Goal: Task Accomplishment & Management: Use online tool/utility

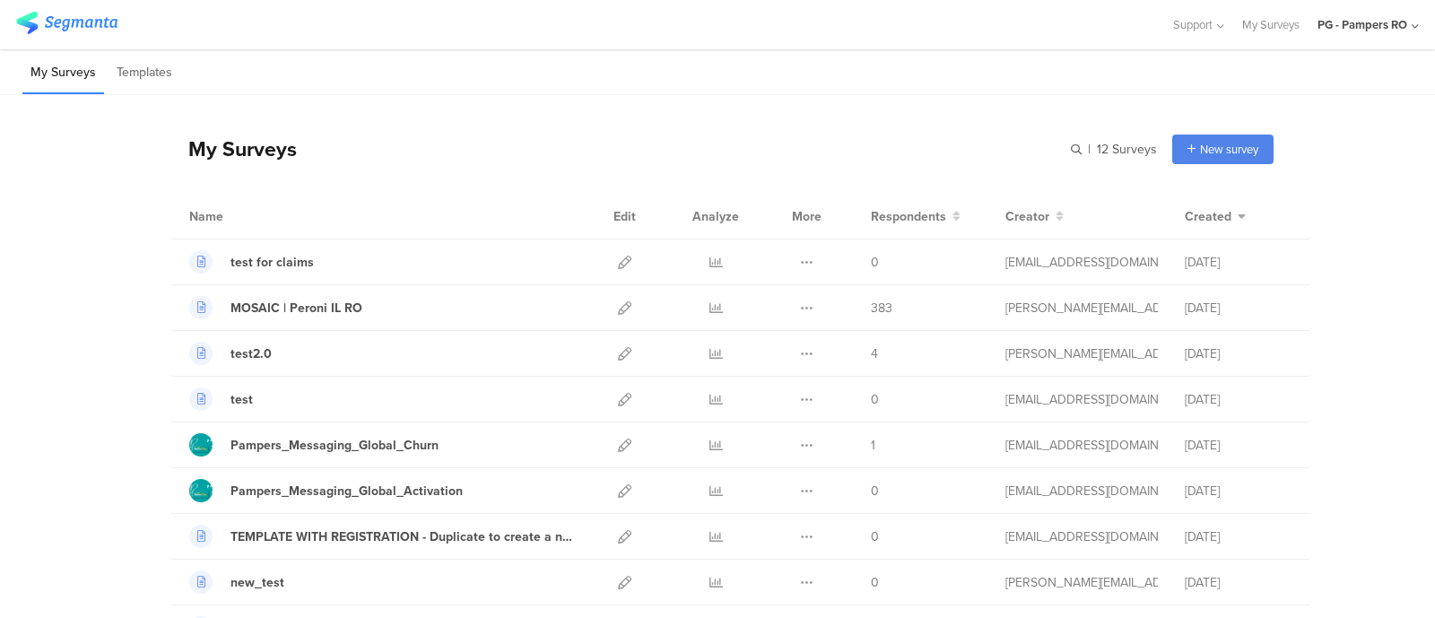
click at [1147, 28] on div "PG - Pampers RO" at bounding box center [1363, 24] width 90 height 17
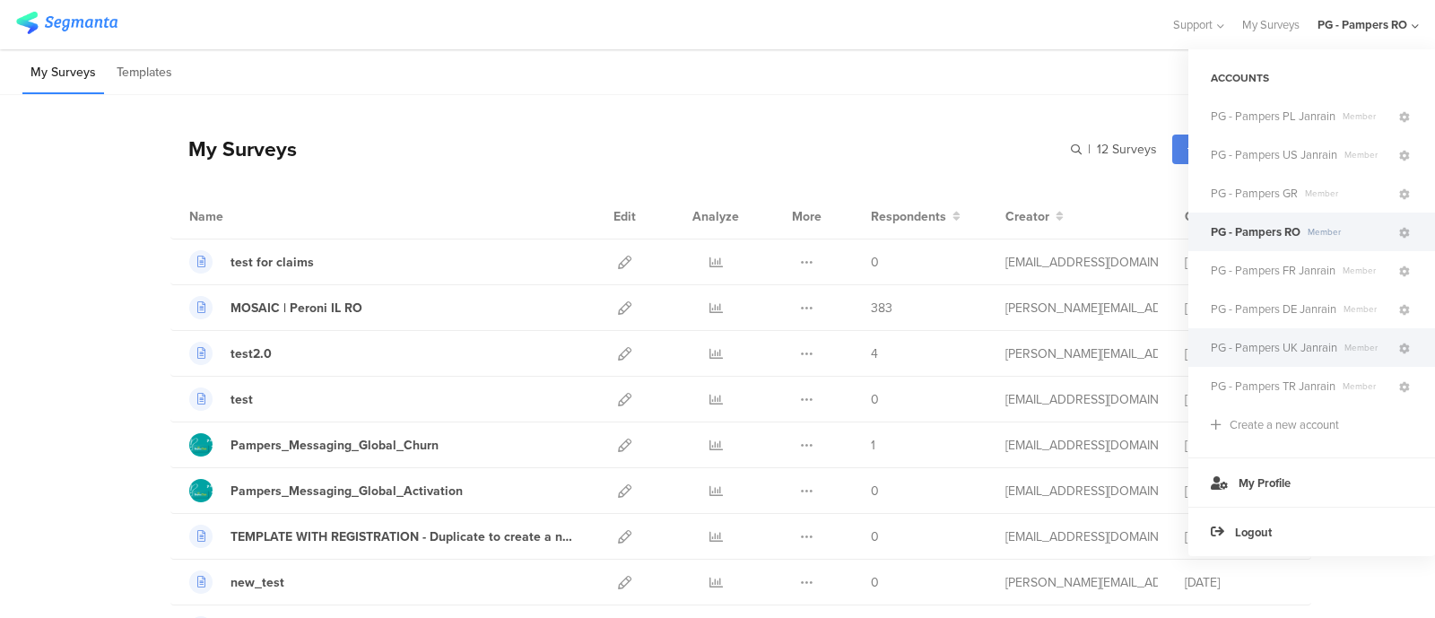
click at [1147, 356] on div "PG - Pampers UK Janrain Member" at bounding box center [1311, 347] width 247 height 39
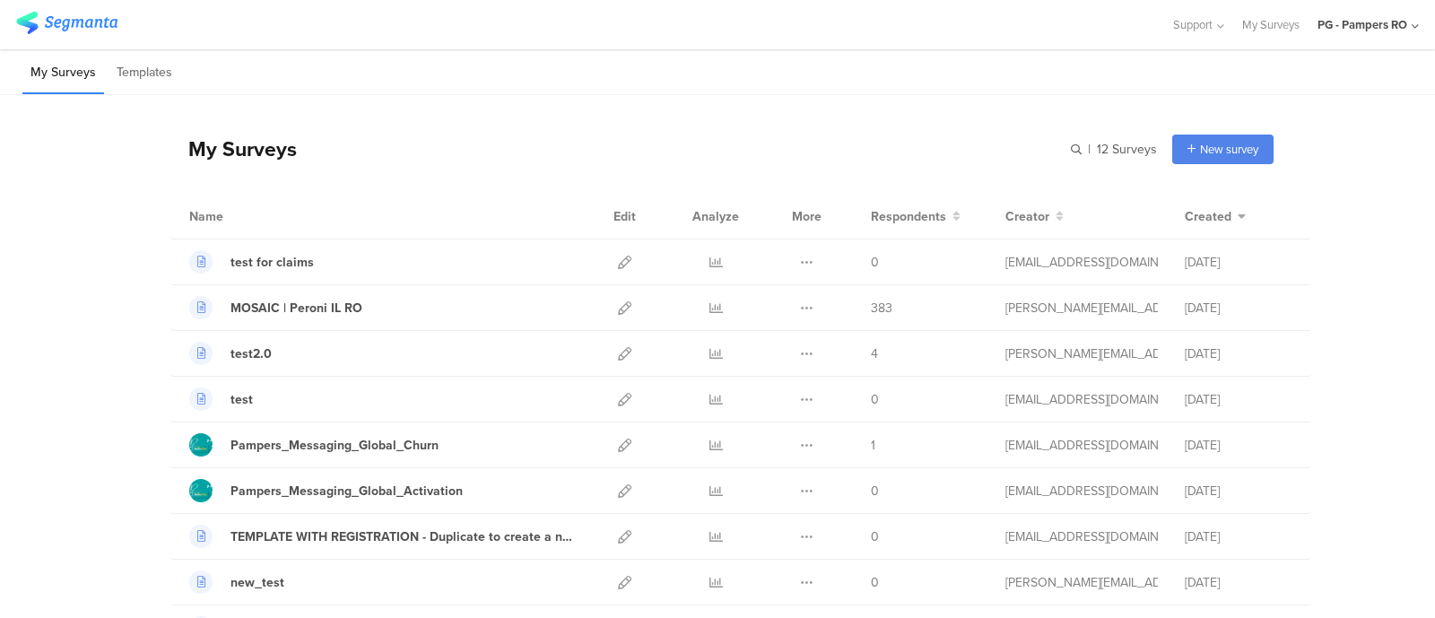
click at [1147, 27] on div "PG - Pampers RO" at bounding box center [1363, 24] width 90 height 17
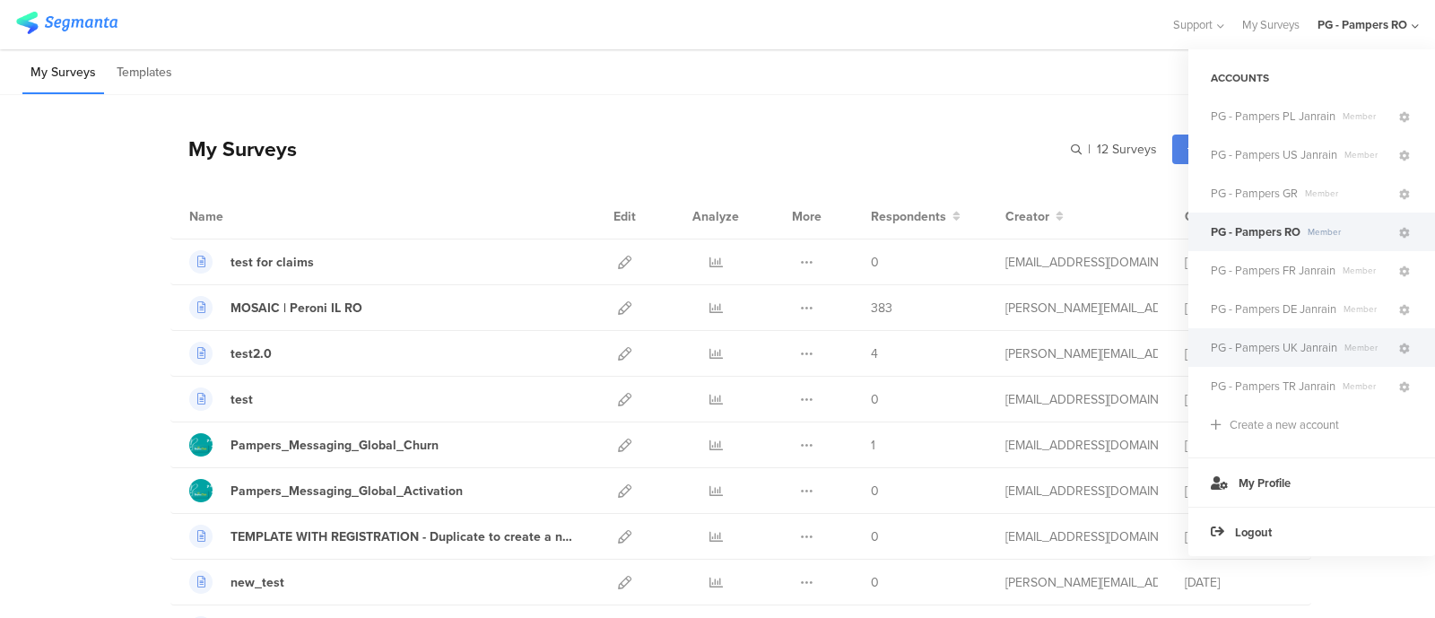
click at [1147, 348] on span "PG - Pampers UK Janrain" at bounding box center [1274, 347] width 126 height 17
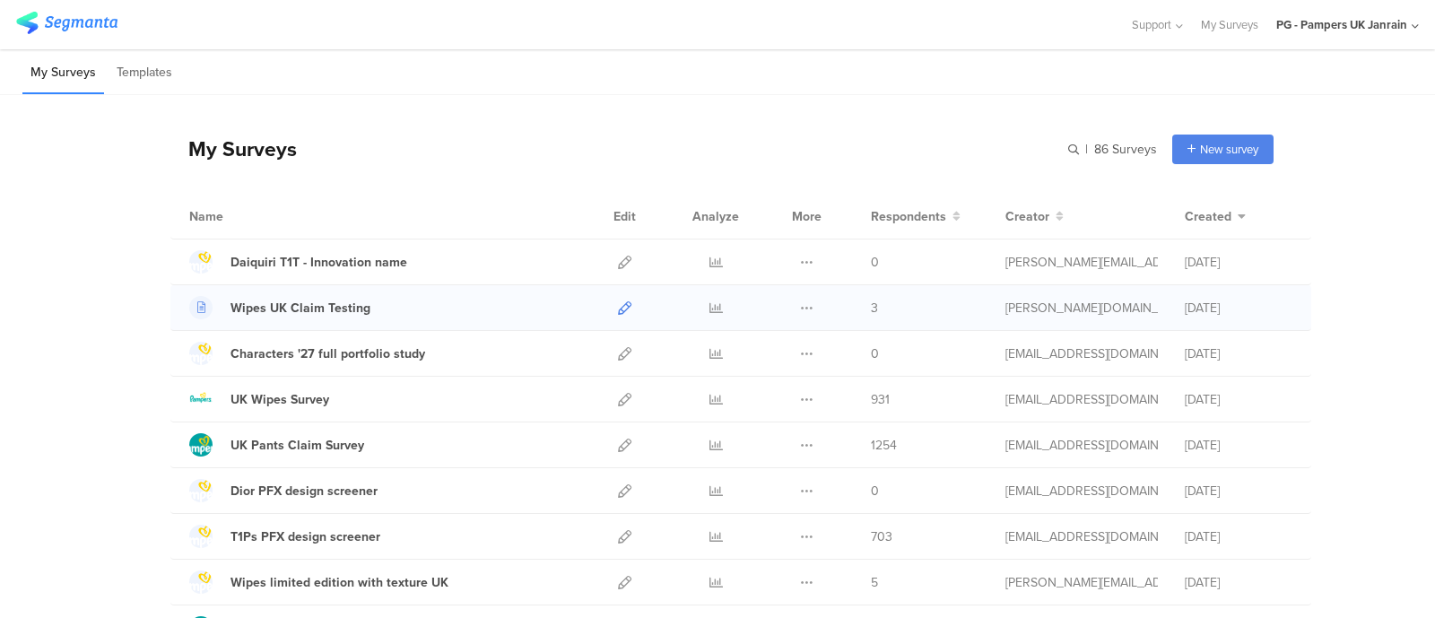
click at [618, 301] on icon at bounding box center [624, 307] width 13 height 13
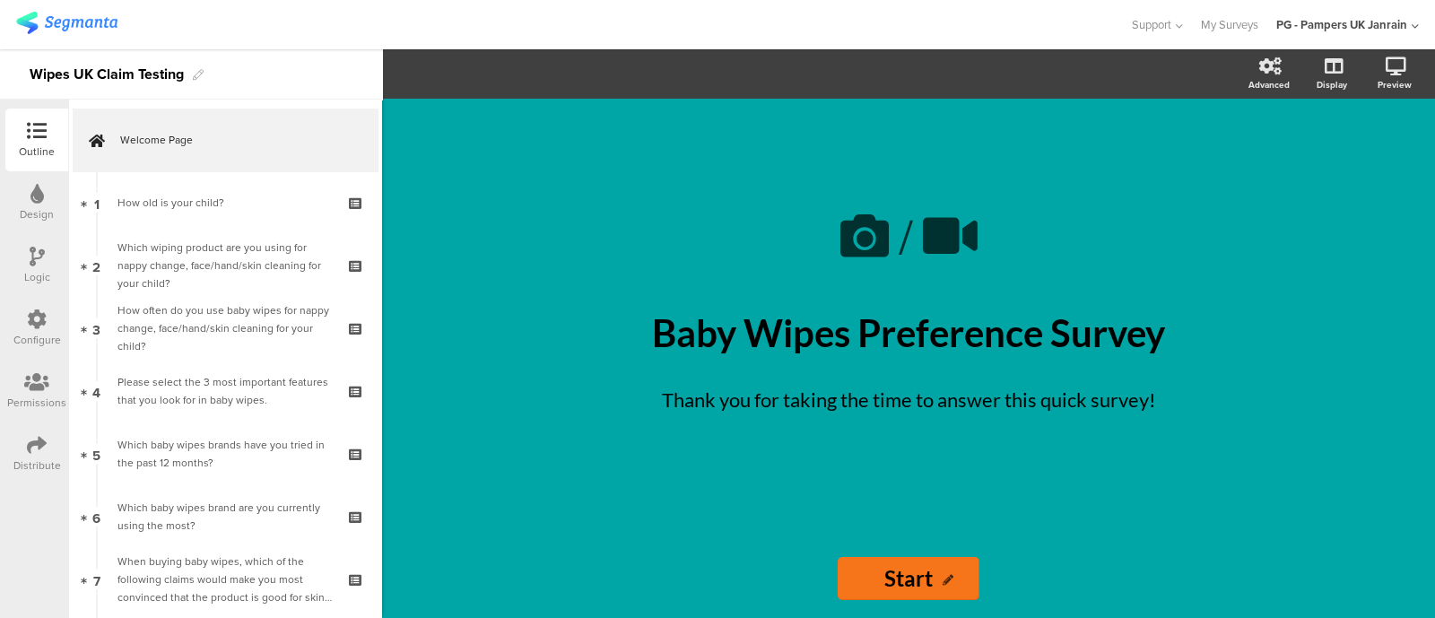
click at [10, 311] on div "Configure" at bounding box center [36, 328] width 63 height 63
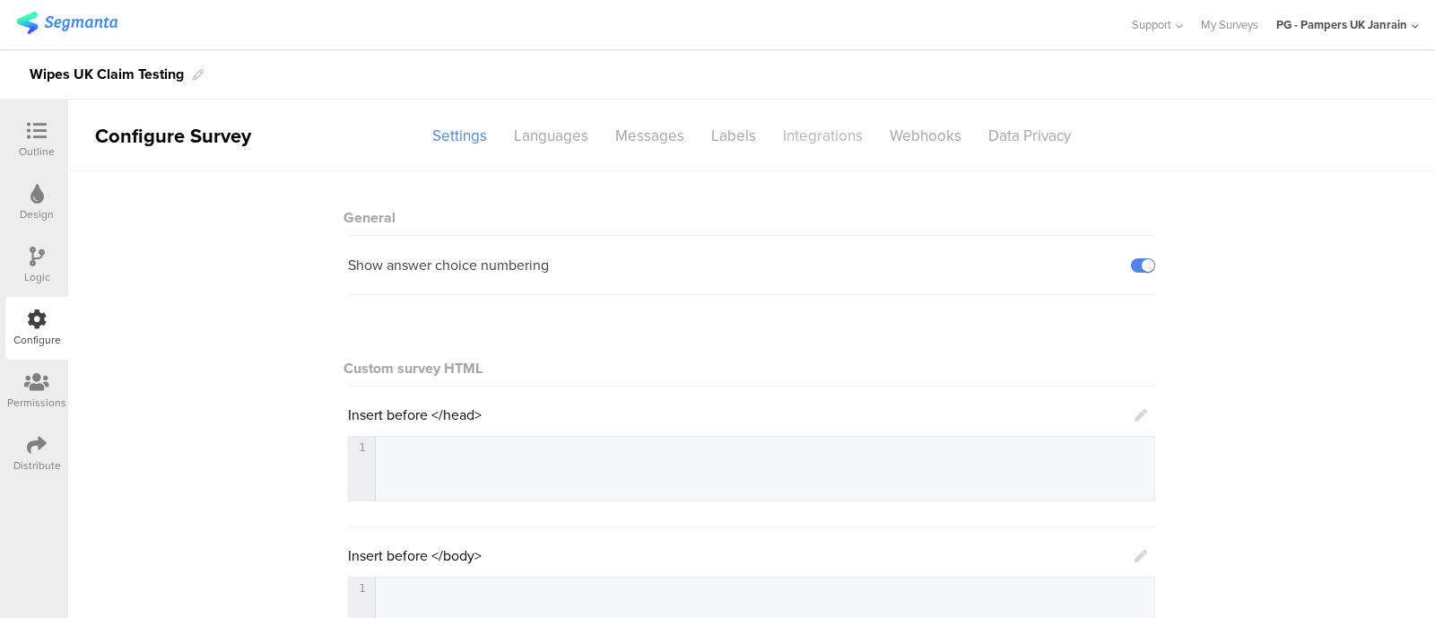
click at [825, 131] on div "Integrations" at bounding box center [823, 135] width 107 height 31
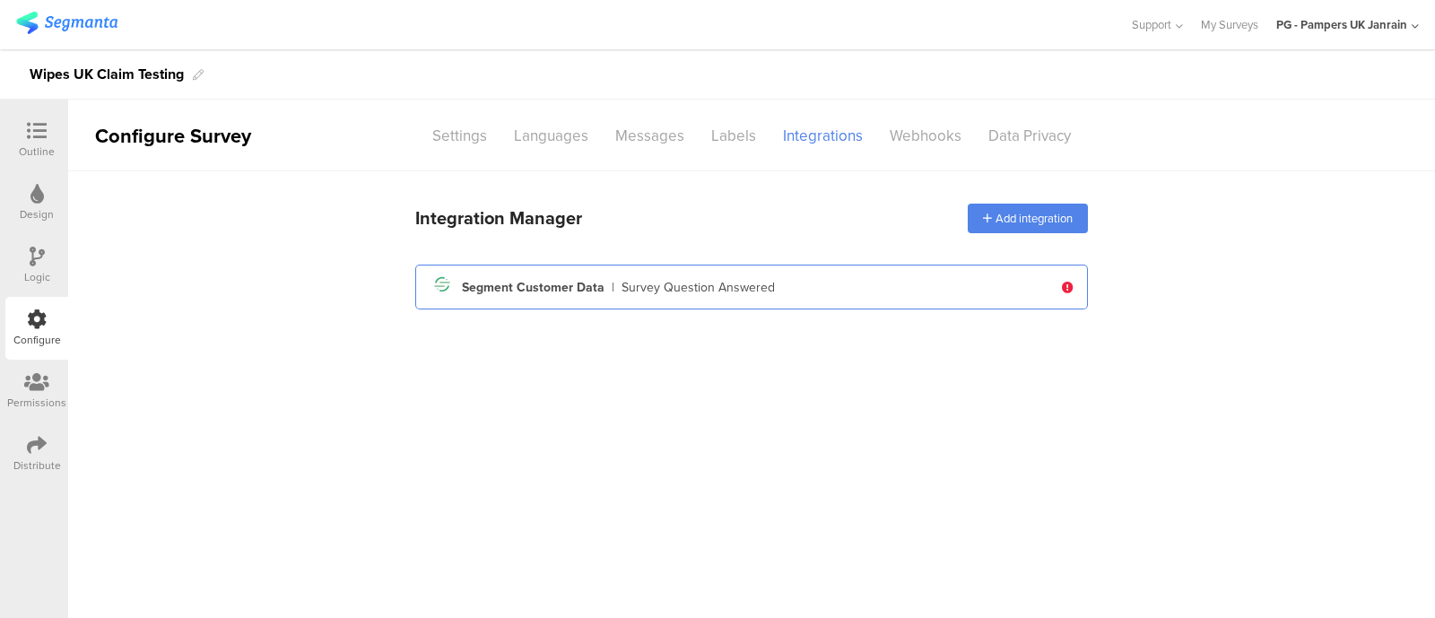
click at [570, 293] on div "Segment Customer Data" at bounding box center [533, 287] width 143 height 19
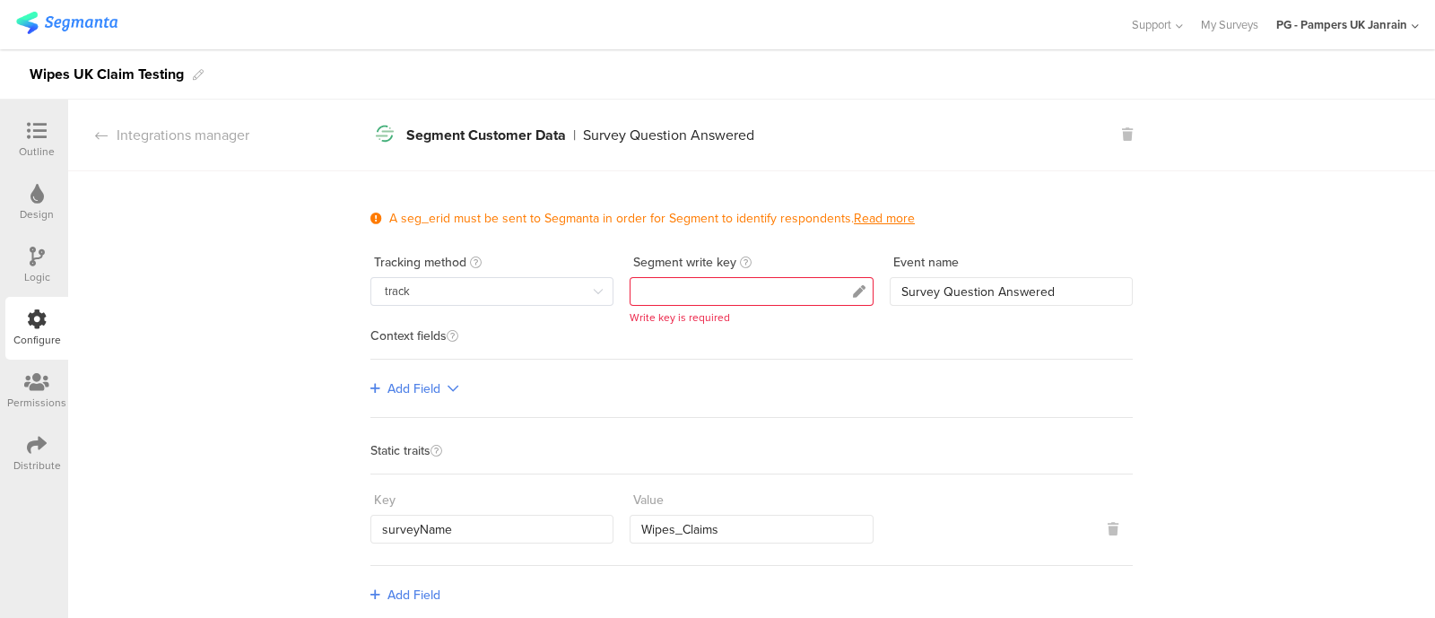
click at [675, 293] on div at bounding box center [751, 291] width 243 height 29
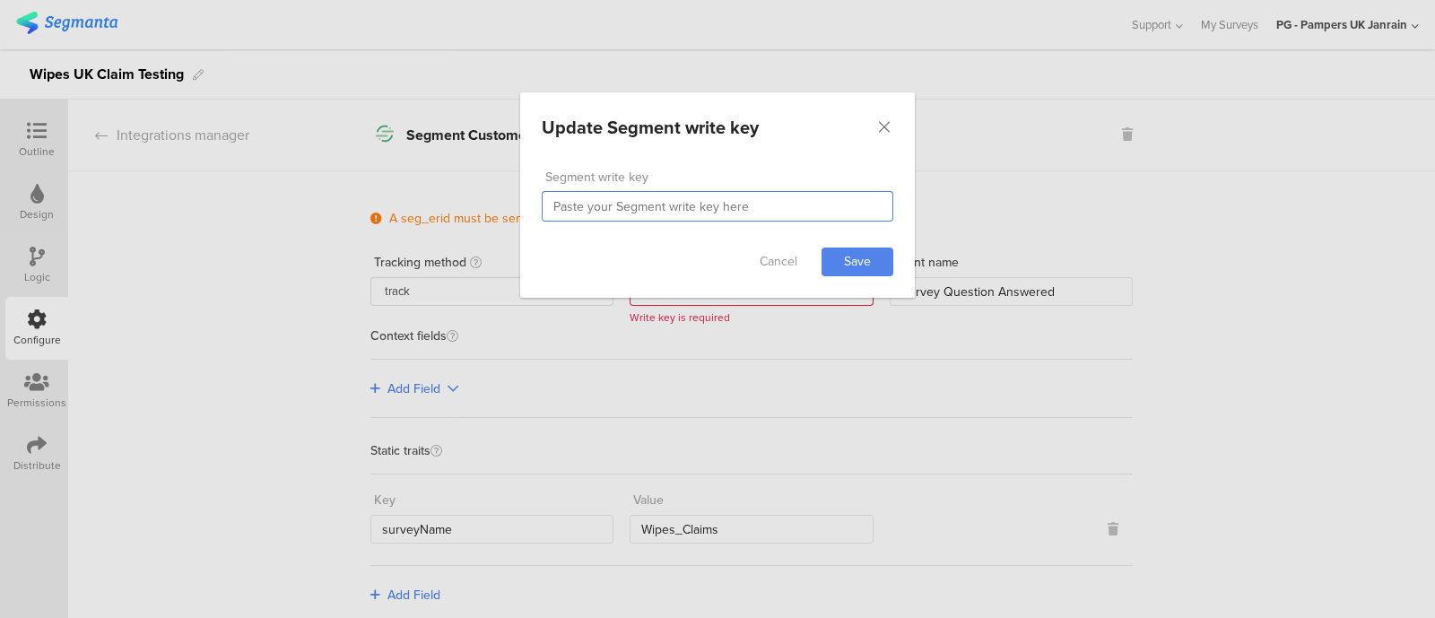
click at [626, 201] on input "dialog" at bounding box center [718, 206] width 352 height 30
paste input "66XPyGwauOhL99Igs0GquA8rQK8Jys7C"
type input "66XPyGwauOhL99Igs0GquA8rQK8Jys7C"
click at [866, 267] on link "Save" at bounding box center [858, 262] width 72 height 29
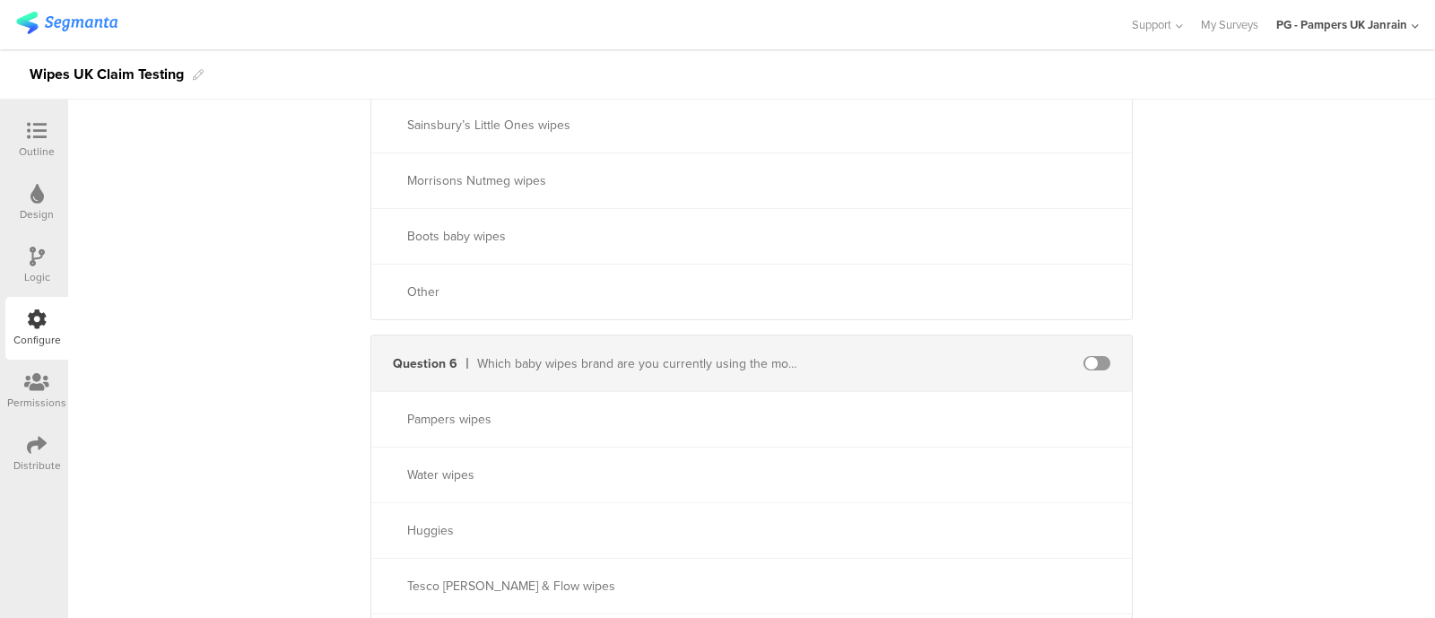
drag, startPoint x: 352, startPoint y: 362, endPoint x: 281, endPoint y: 365, distance: 70.9
click at [281, 365] on div "**********" at bounding box center [751, 367] width 1367 height 5355
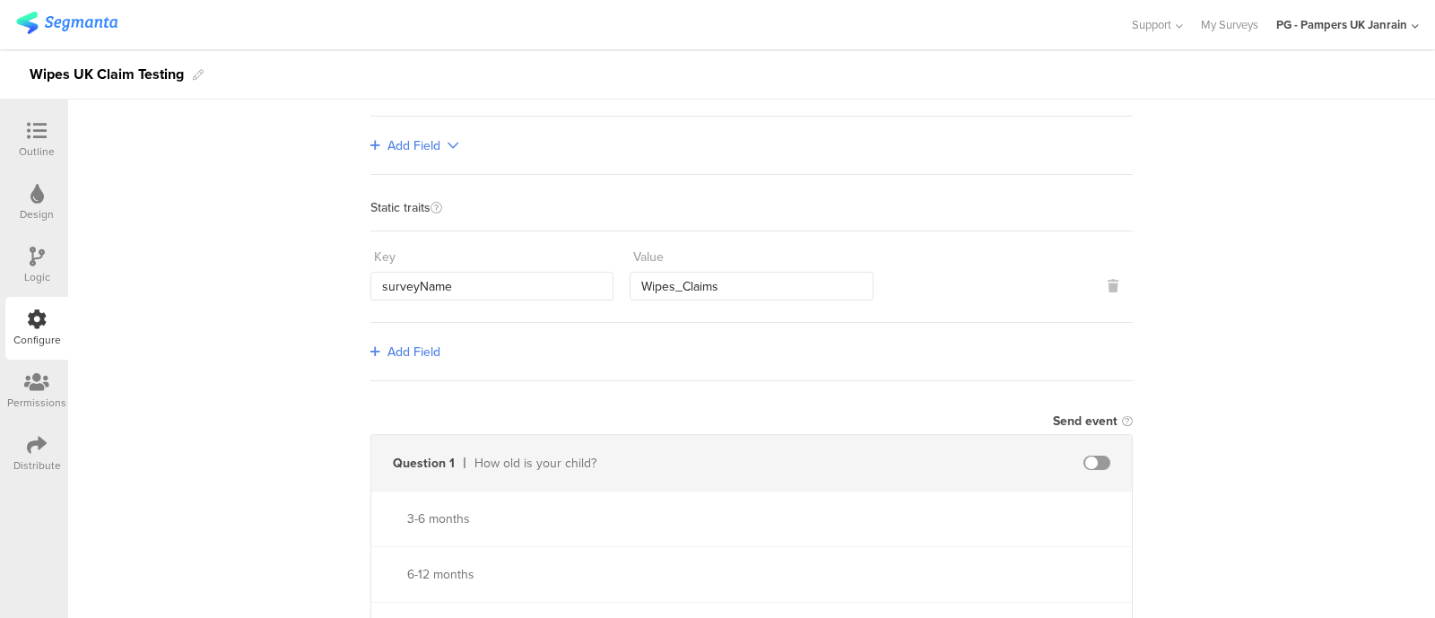
scroll to position [336, 0]
